Goal: Go to known website: Access a specific website the user already knows

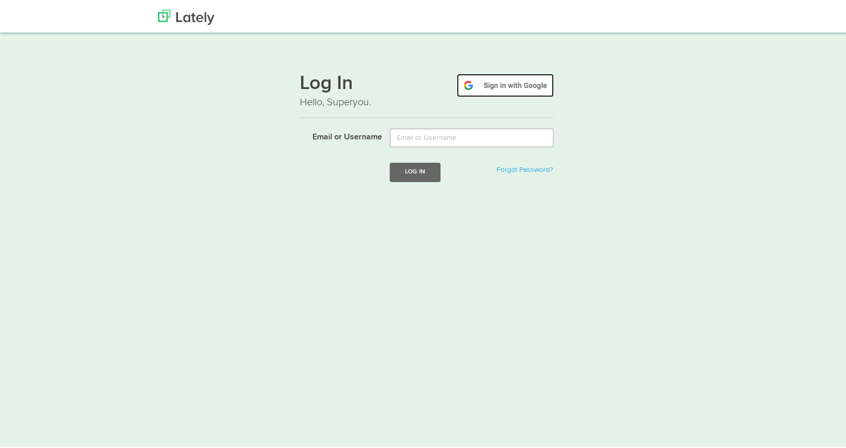
click at [516, 83] on img at bounding box center [505, 83] width 97 height 23
click at [482, 85] on img at bounding box center [505, 83] width 97 height 23
